Goal: Information Seeking & Learning: Check status

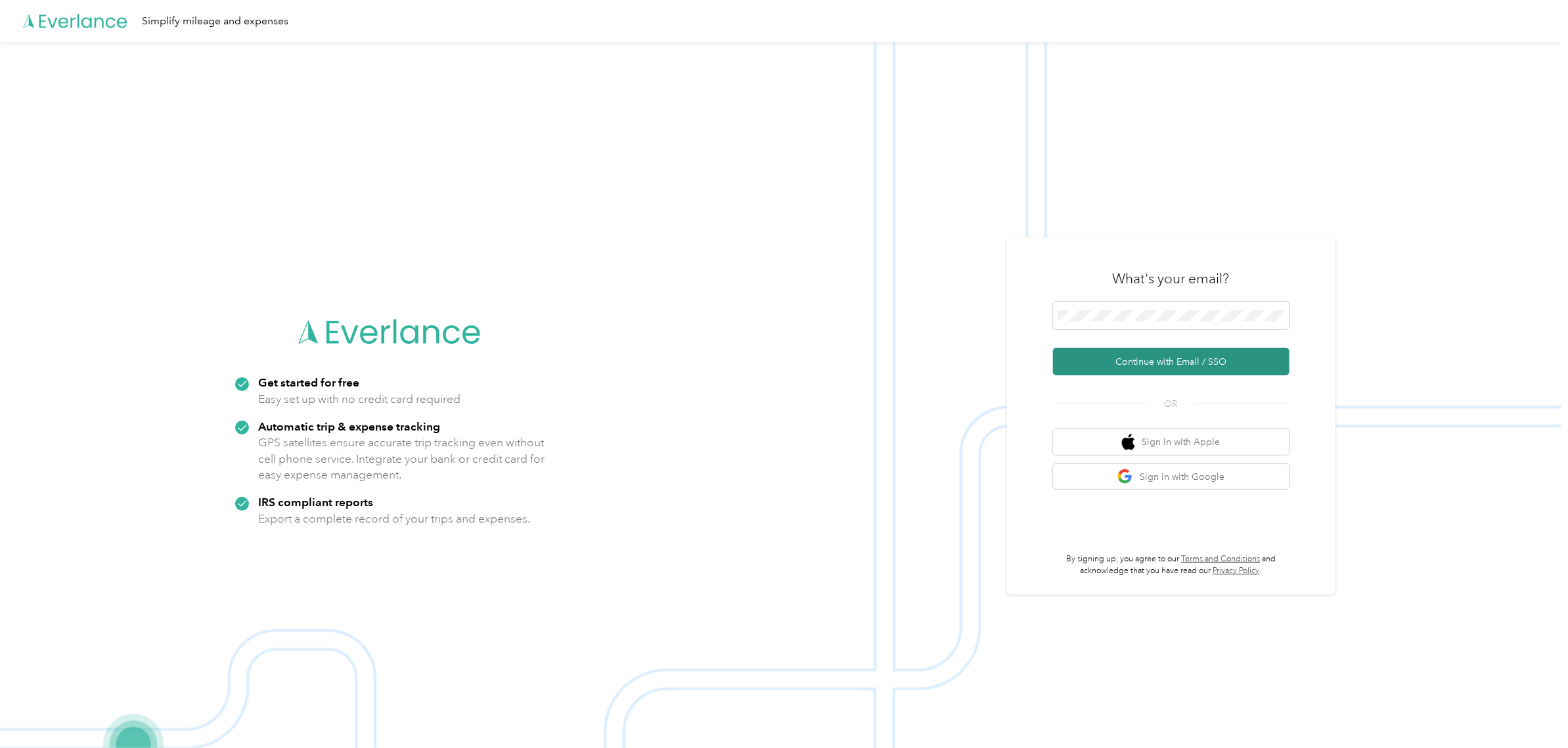
click at [1197, 360] on button "Continue with Email / SSO" at bounding box center [1172, 361] width 237 height 28
click at [1119, 365] on button "Continue with Email / SSO" at bounding box center [1172, 361] width 237 height 28
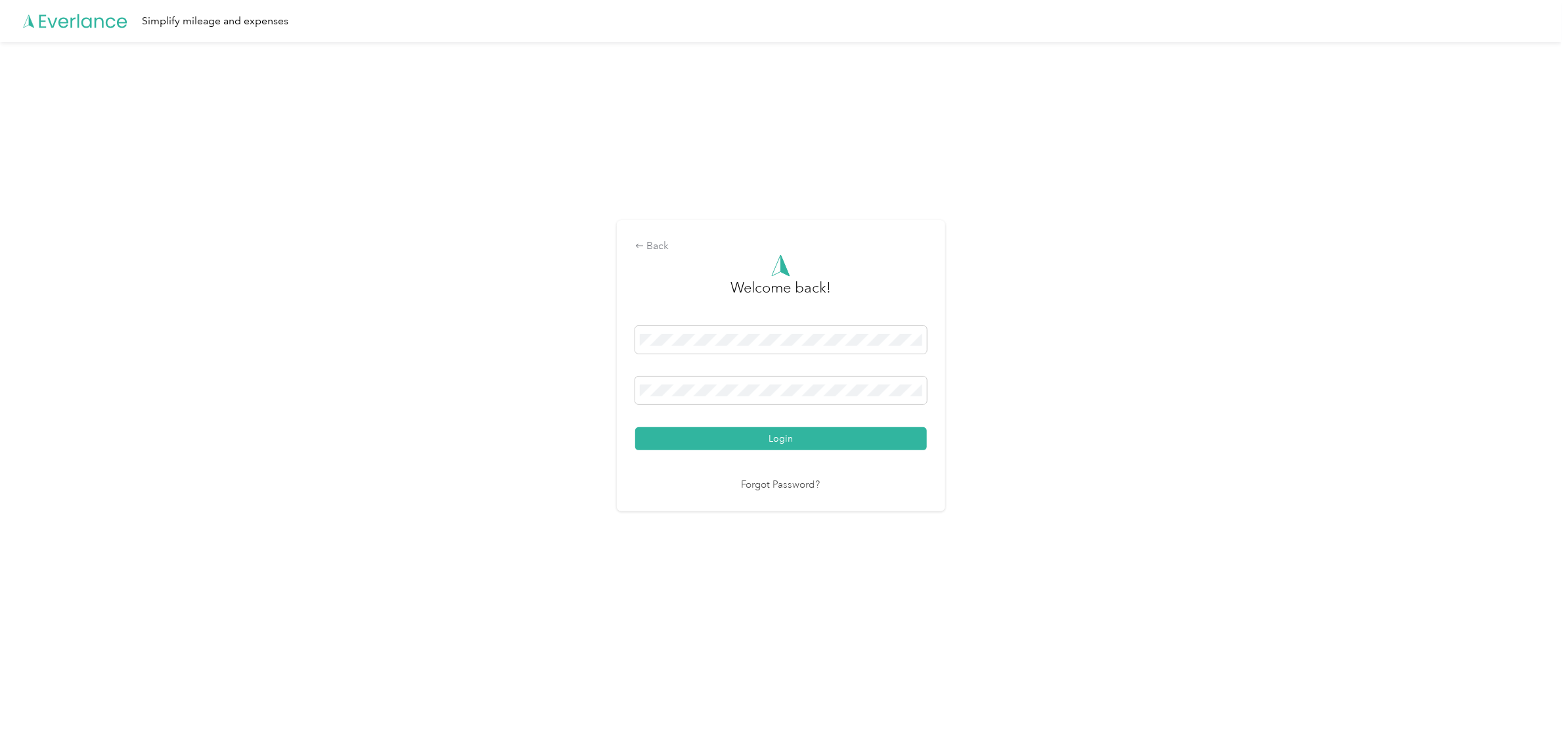
click at [635, 427] on button "Login" at bounding box center [780, 439] width 292 height 23
